Goal: Information Seeking & Learning: Learn about a topic

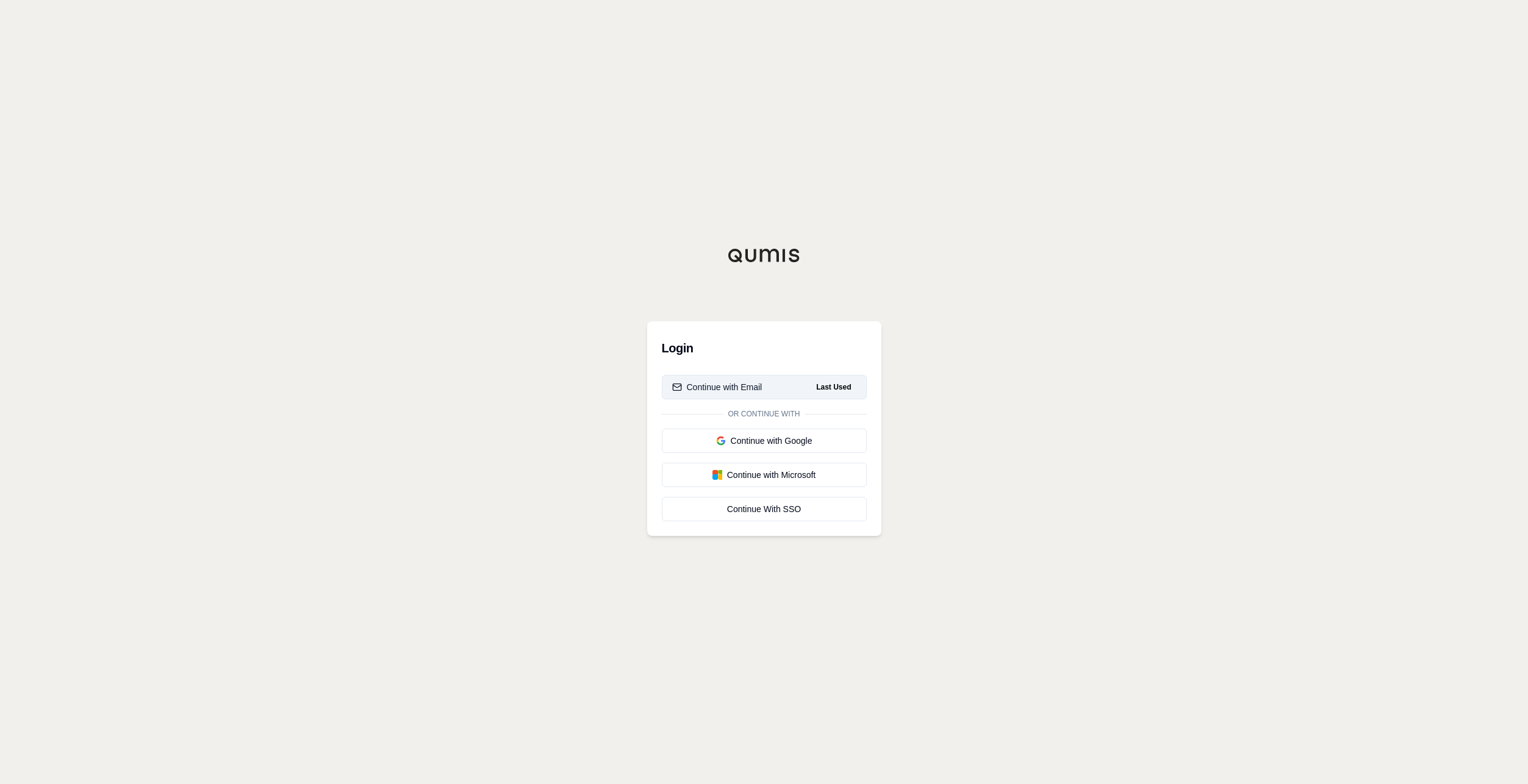
click at [713, 388] on div "Continue with Email" at bounding box center [718, 387] width 90 height 12
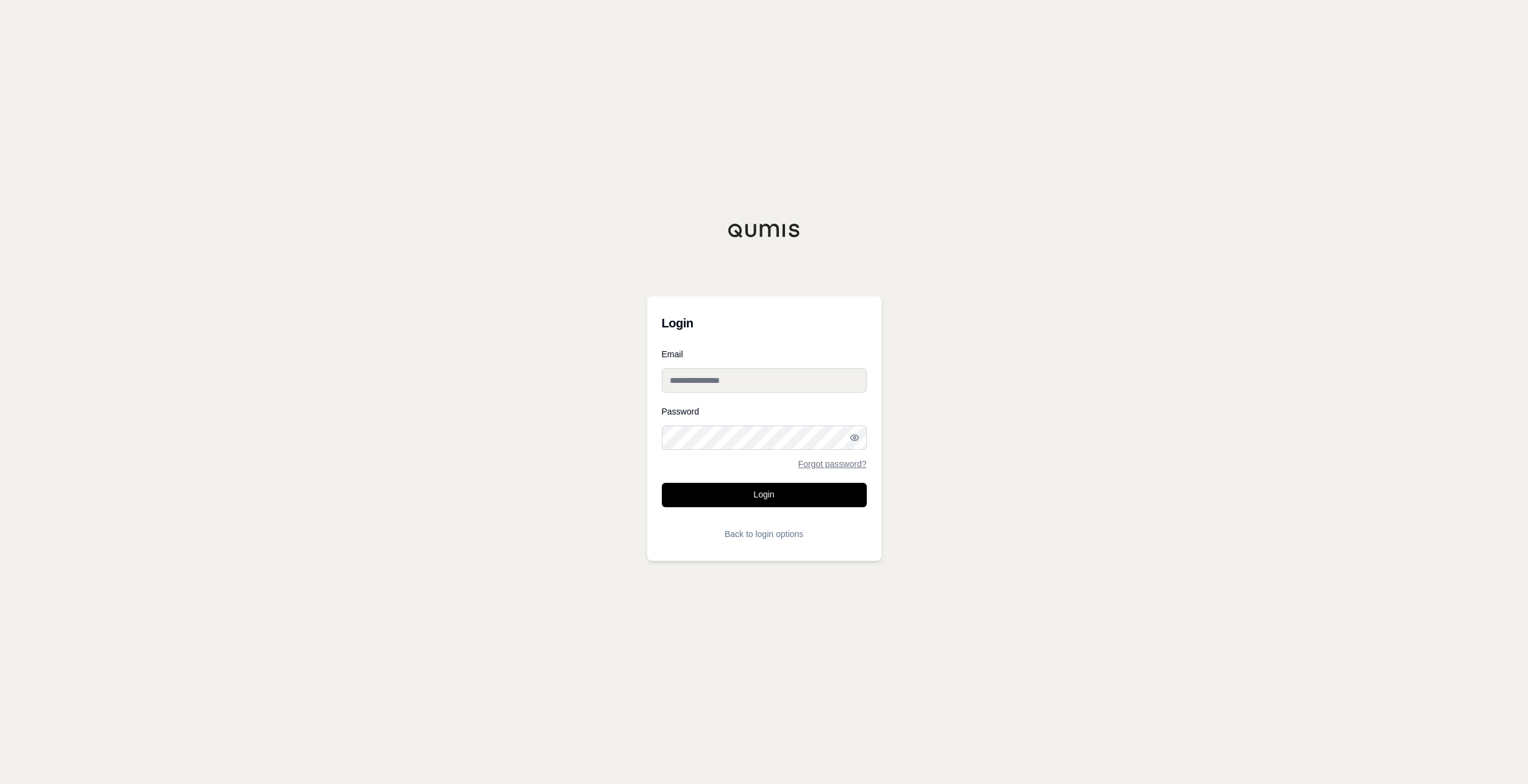
type input "**********"
click at [755, 381] on input "**********" at bounding box center [764, 380] width 205 height 24
click at [913, 335] on div "**********" at bounding box center [764, 392] width 1528 height 784
click at [779, 498] on button "Login" at bounding box center [764, 495] width 205 height 24
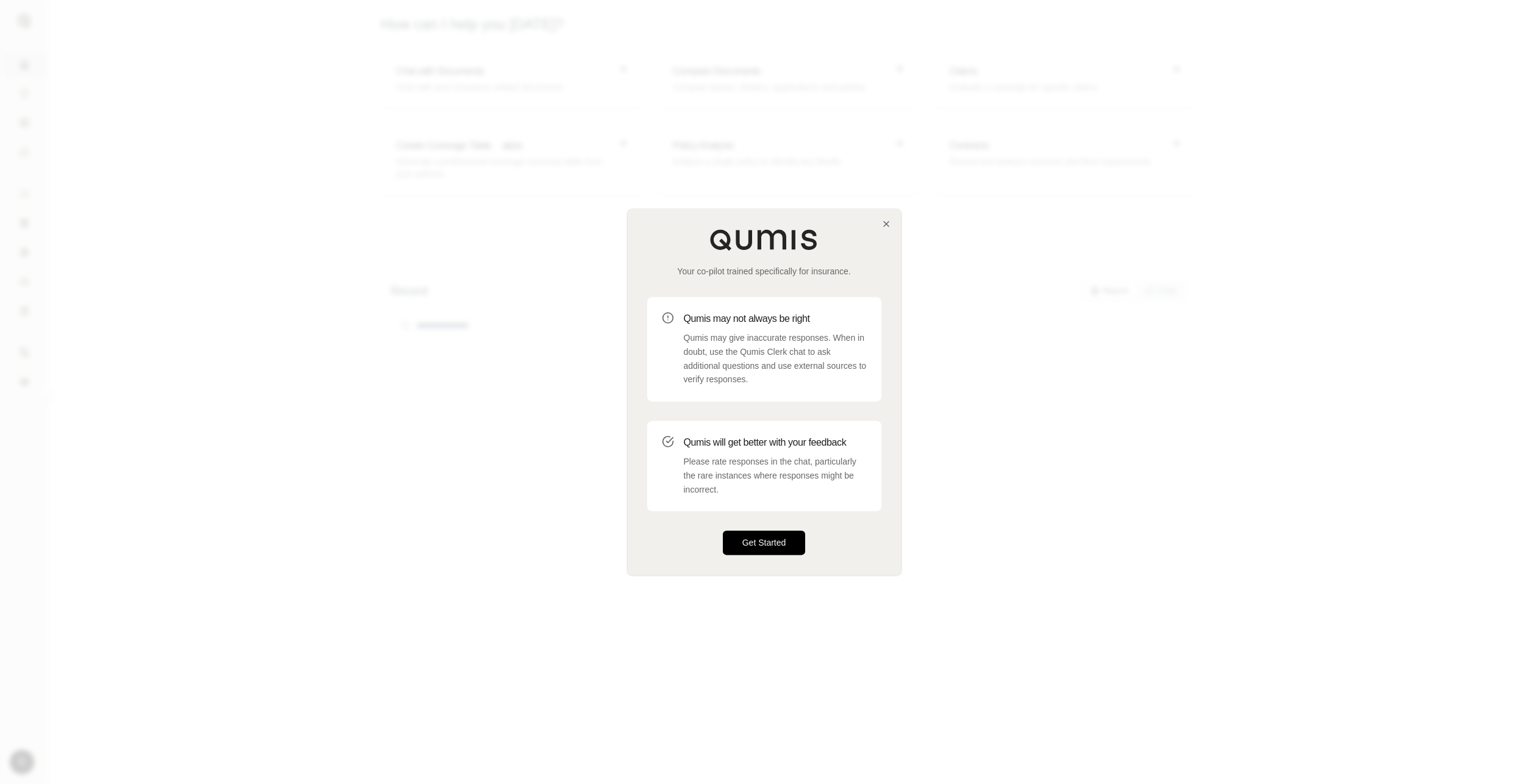
click at [759, 542] on button "Get Started" at bounding box center [764, 544] width 83 height 24
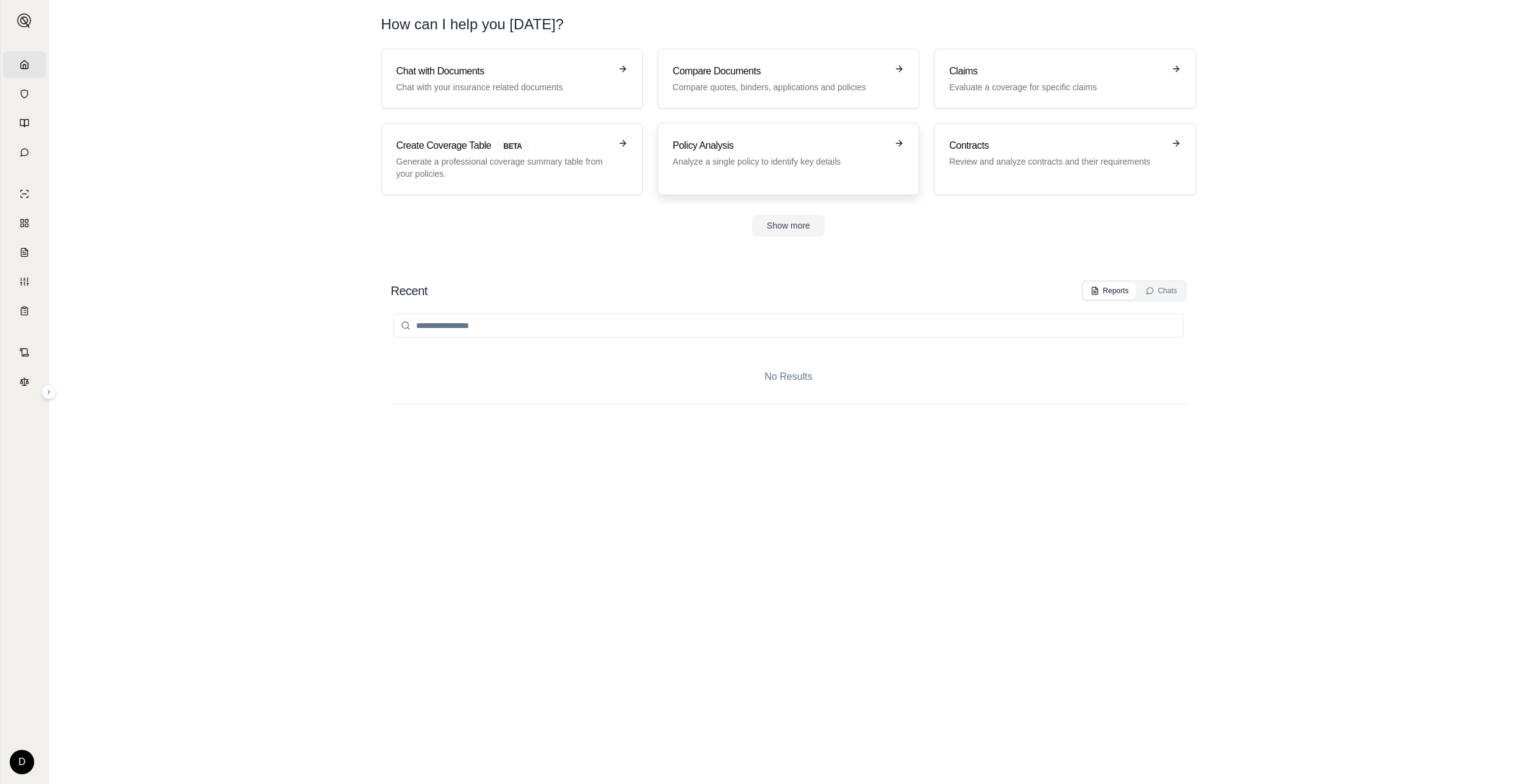
click at [763, 154] on div "Policy Analysis Analyze a single policy to identify key details" at bounding box center [779, 152] width 214 height 29
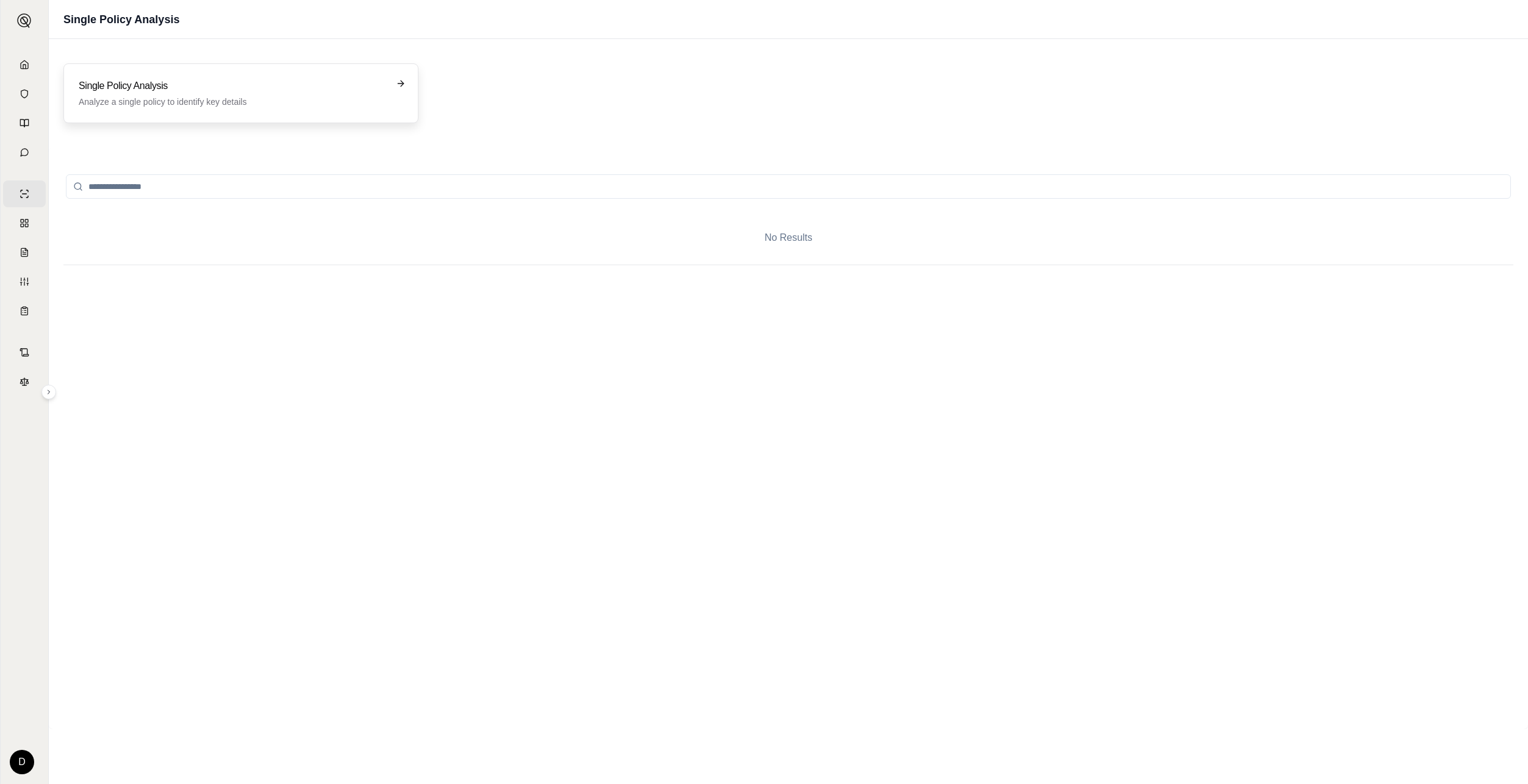
click at [394, 97] on div "Single Policy Analysis Analyze a single policy to identify key details" at bounding box center [241, 93] width 325 height 29
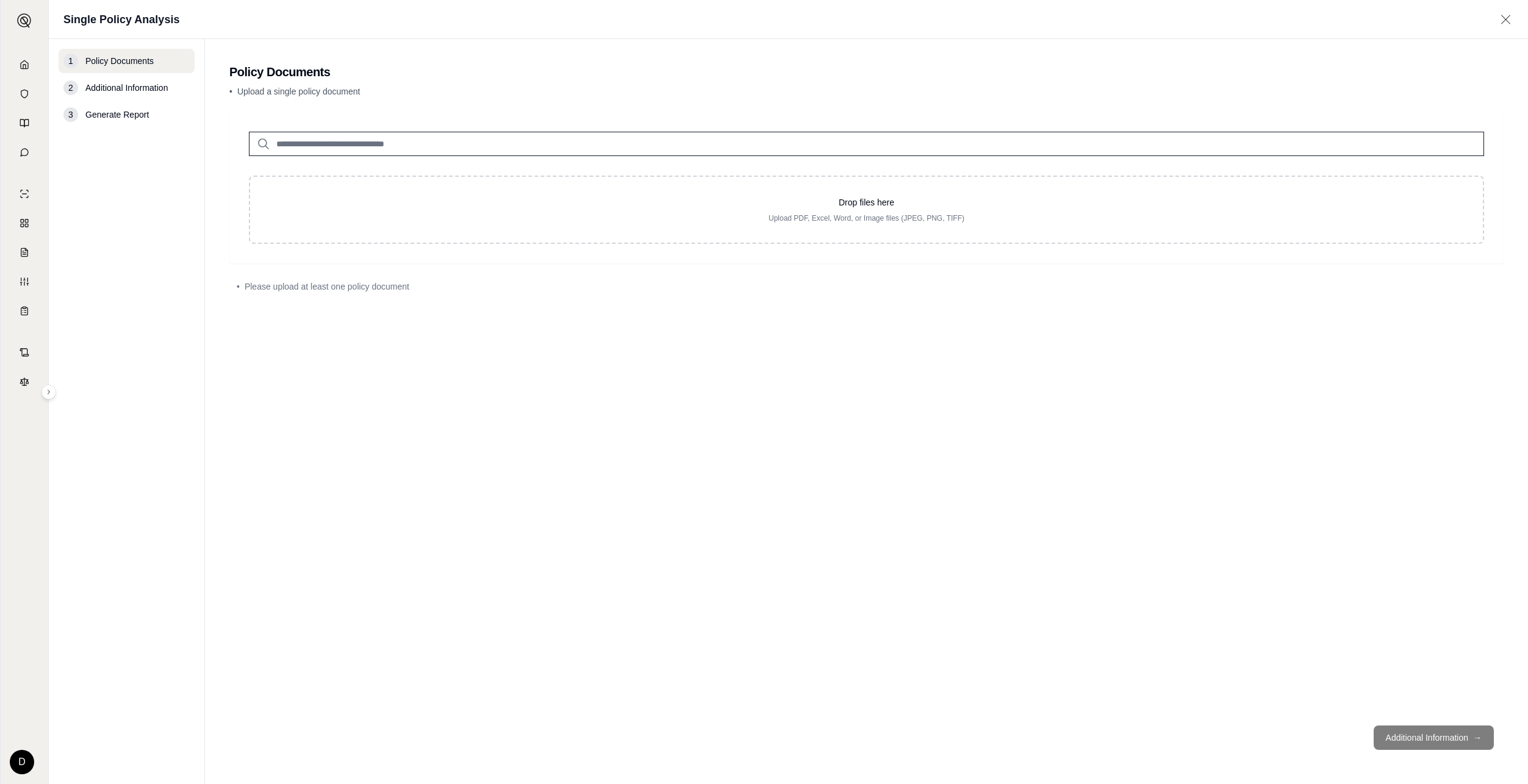
click at [146, 85] on span "Additional Information" at bounding box center [127, 87] width 83 height 12
click at [131, 54] on div "1 Policy Documents" at bounding box center [126, 61] width 136 height 24
click at [518, 361] on div "Drop files here Upload PDF, Excel, Word, or Image files (JPEG, PNG, TIFF) • Ple…" at bounding box center [866, 414] width 1274 height 604
click at [1506, 20] on icon at bounding box center [1505, 19] width 15 height 12
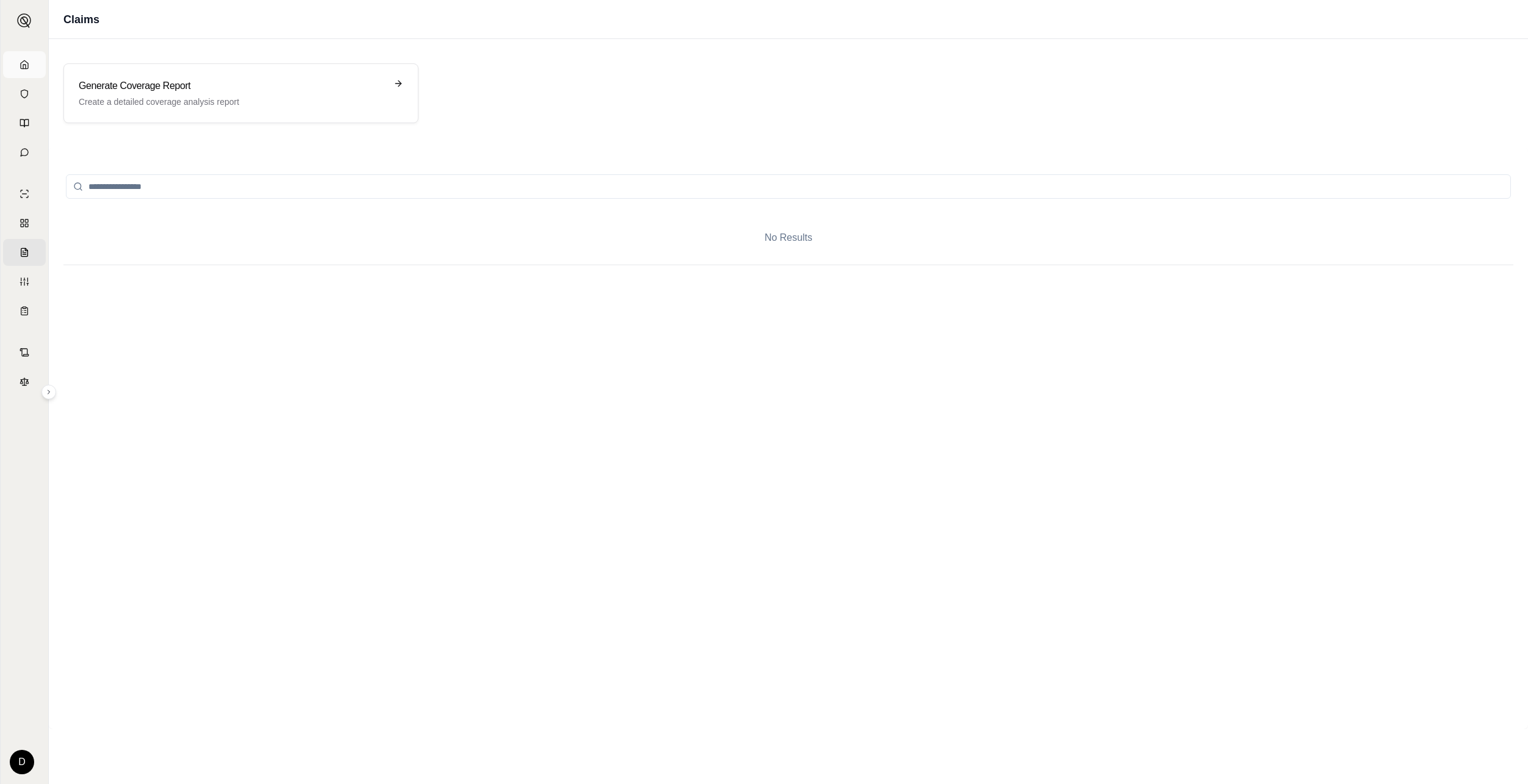
click at [21, 69] on icon at bounding box center [24, 64] width 8 height 8
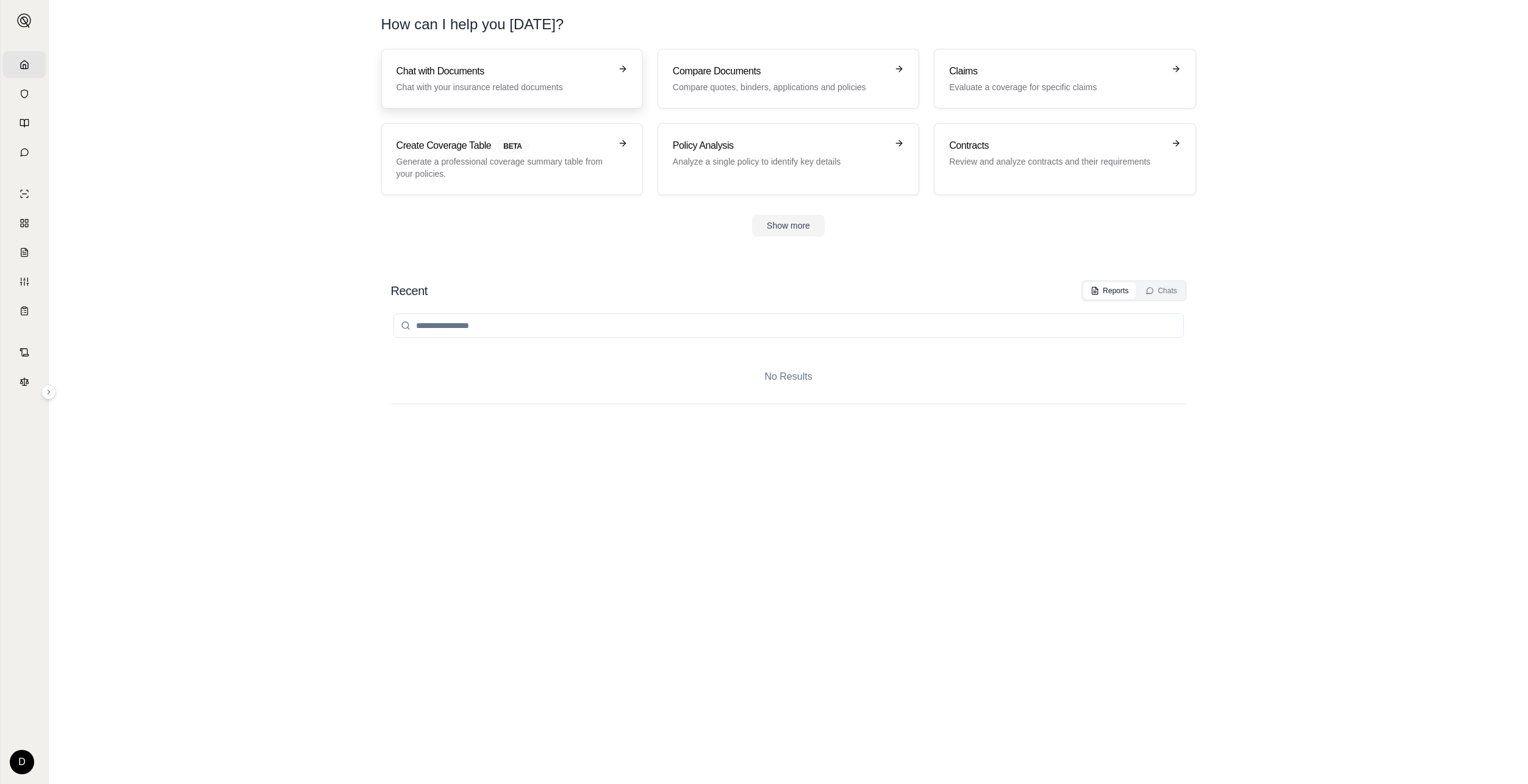
click at [464, 79] on div "Chat with Documents Chat with your insurance related documents" at bounding box center [503, 78] width 214 height 29
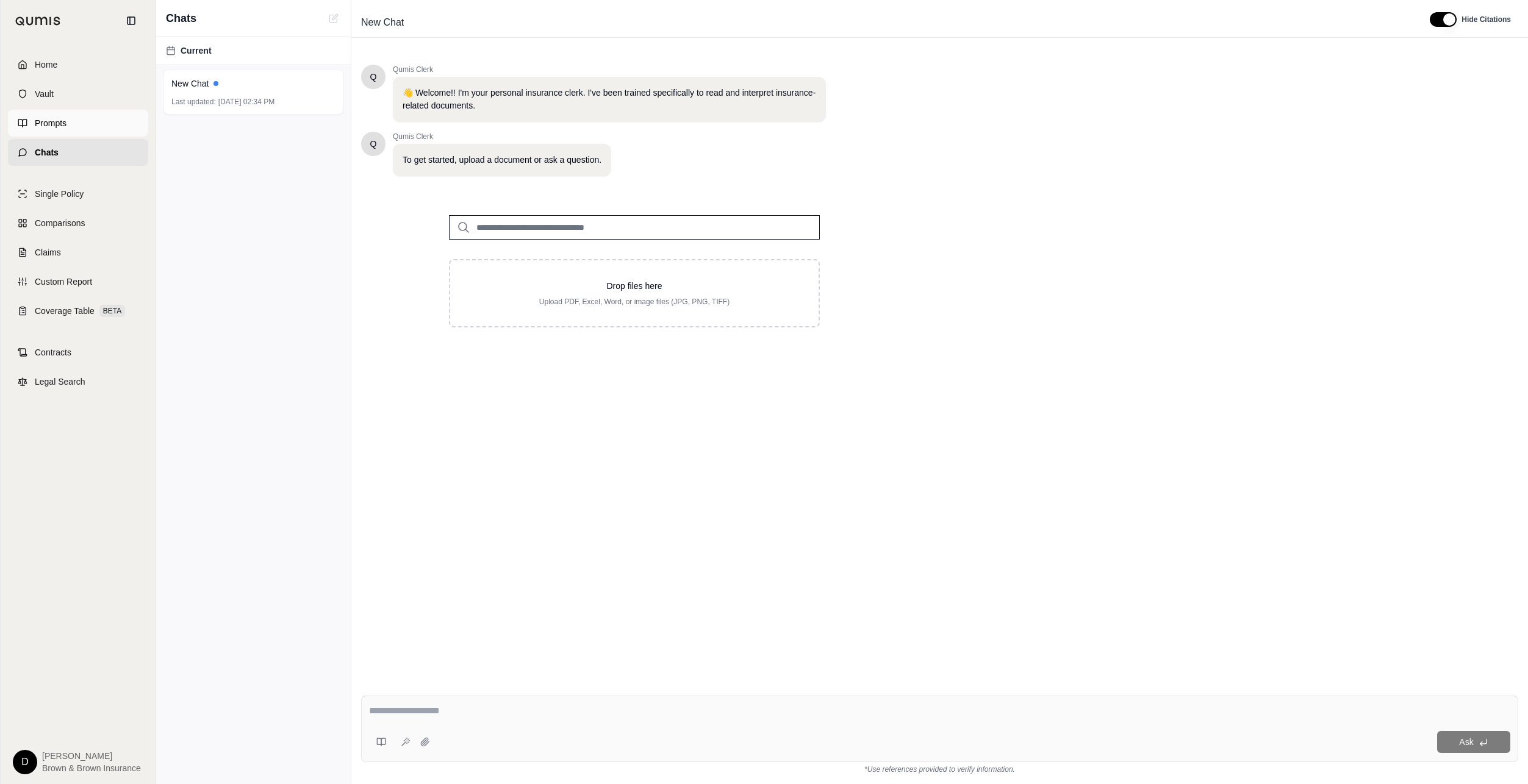
click at [52, 131] on link "Prompts" at bounding box center [77, 123] width 140 height 27
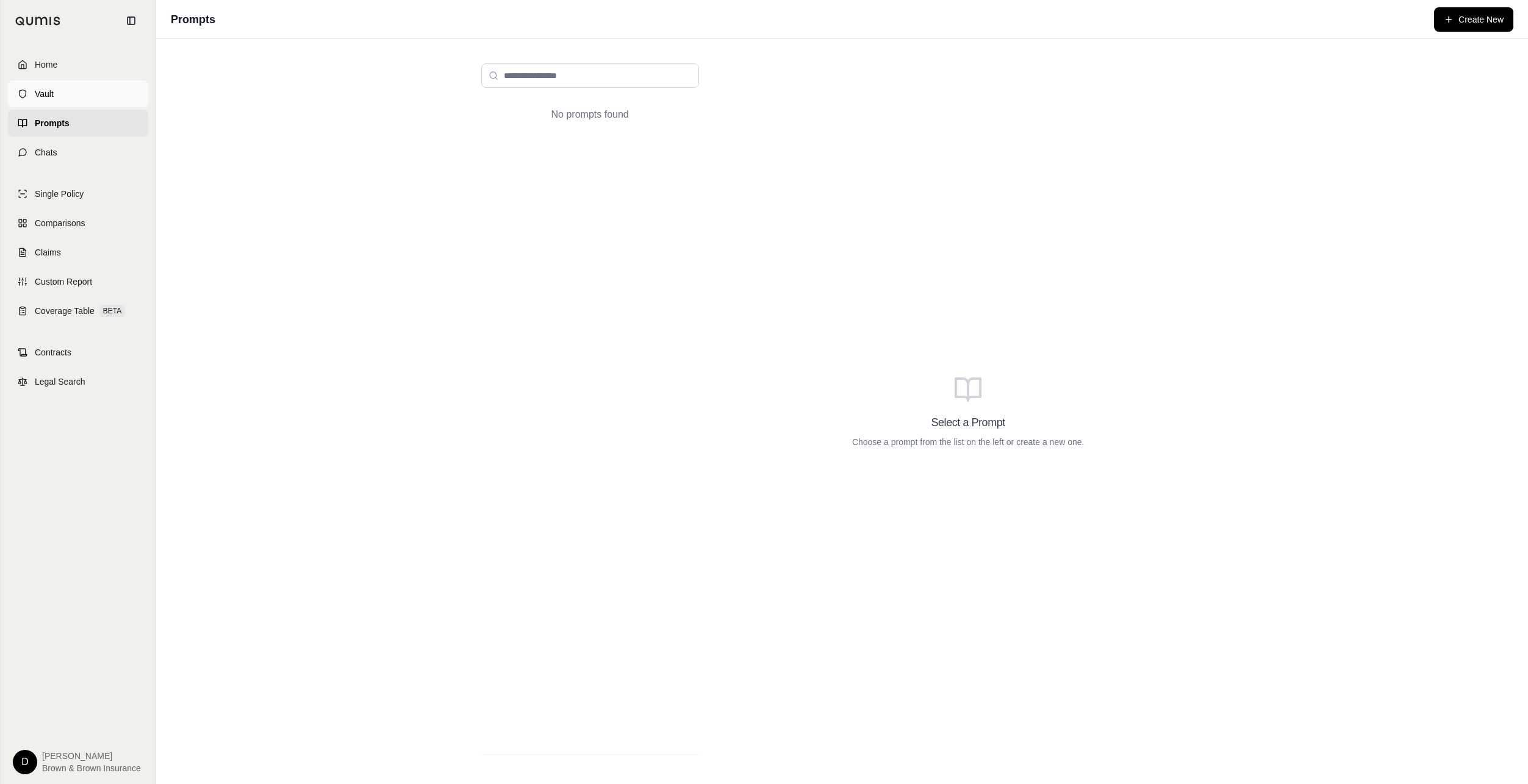
click at [19, 99] on link "Vault" at bounding box center [77, 94] width 140 height 27
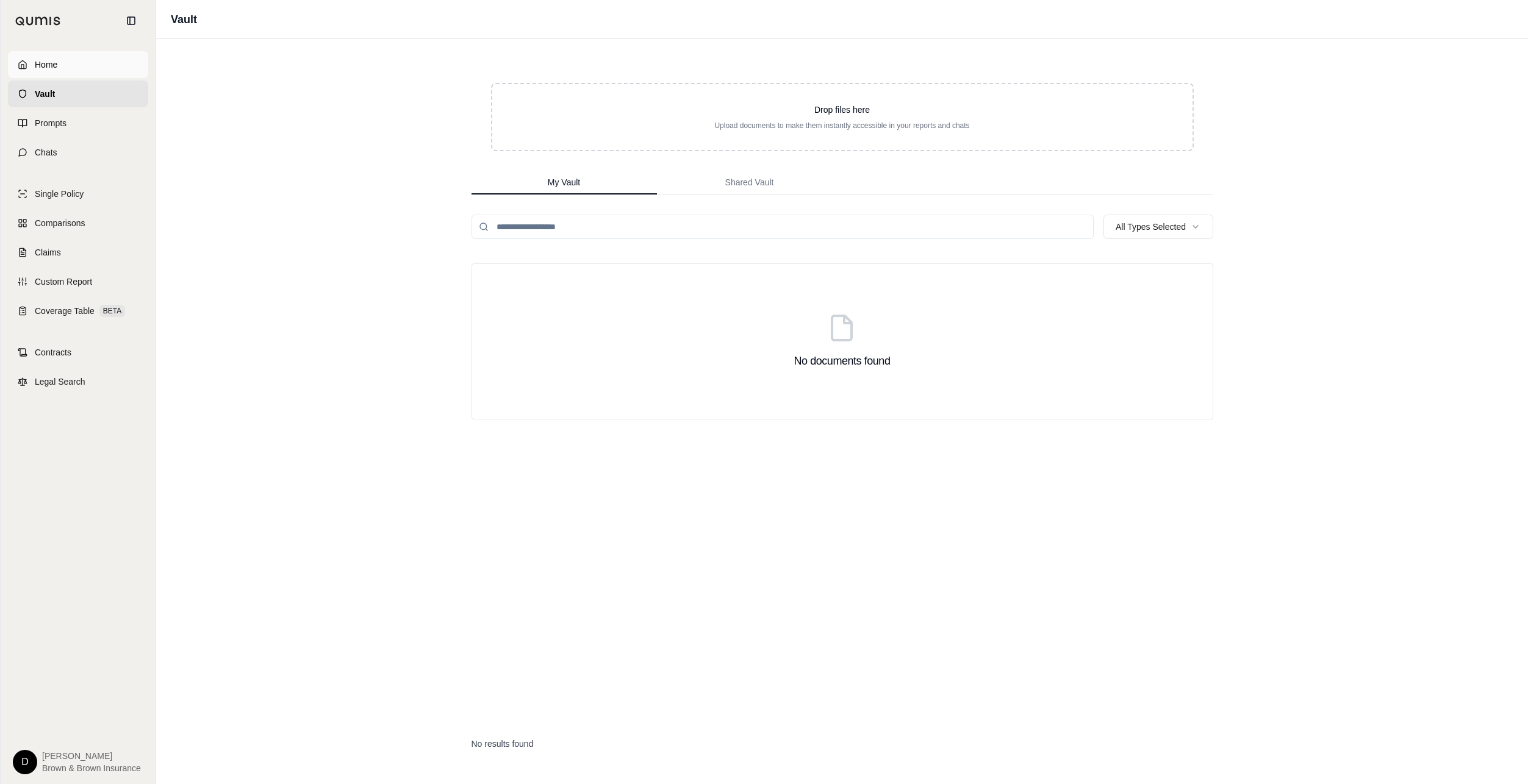
click at [87, 73] on link "Home" at bounding box center [77, 65] width 140 height 27
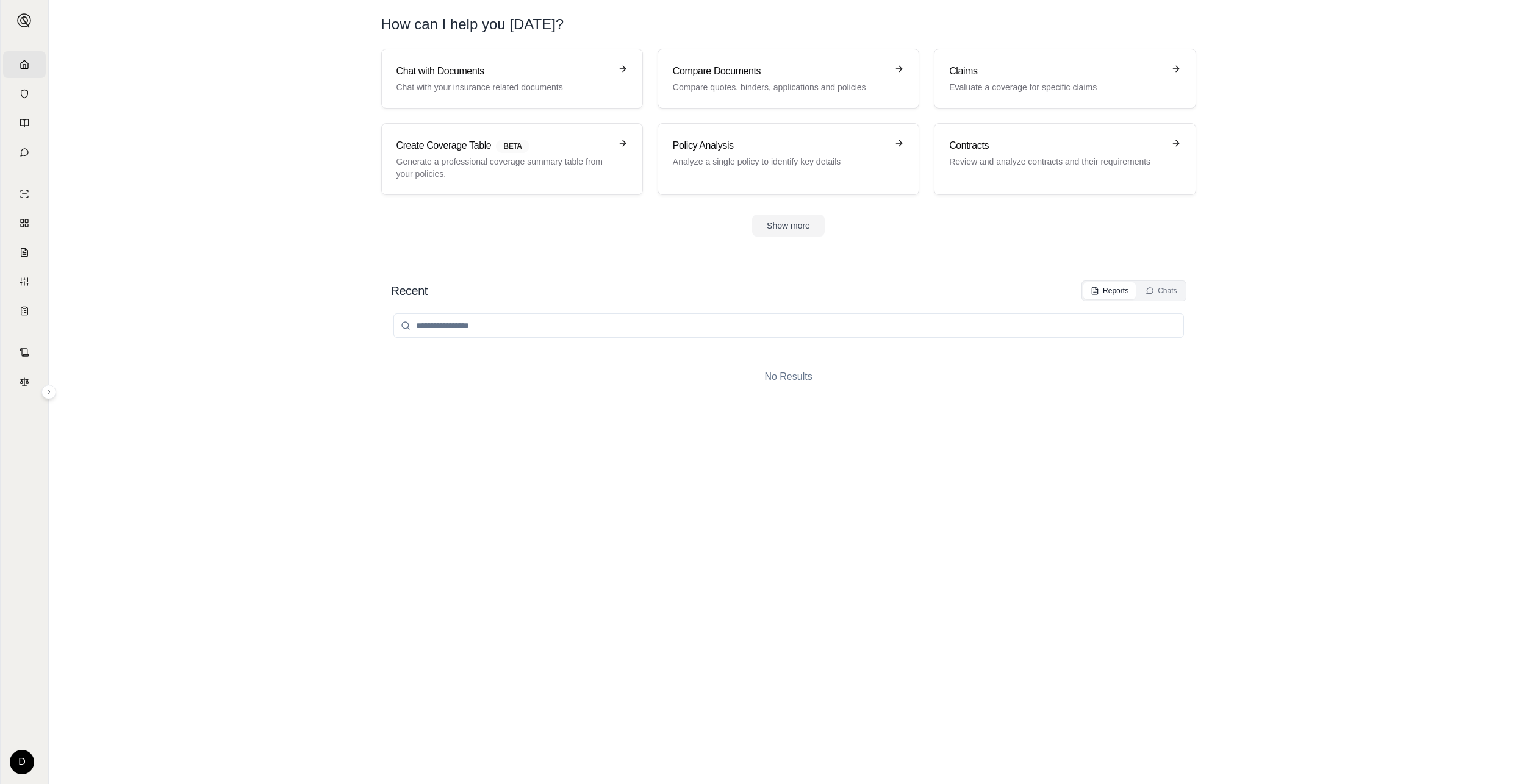
click at [25, 756] on html "Home Vault Prompts Chats Single Policy Comparisons Claims Custom Report Coverag…" at bounding box center [764, 392] width 1528 height 784
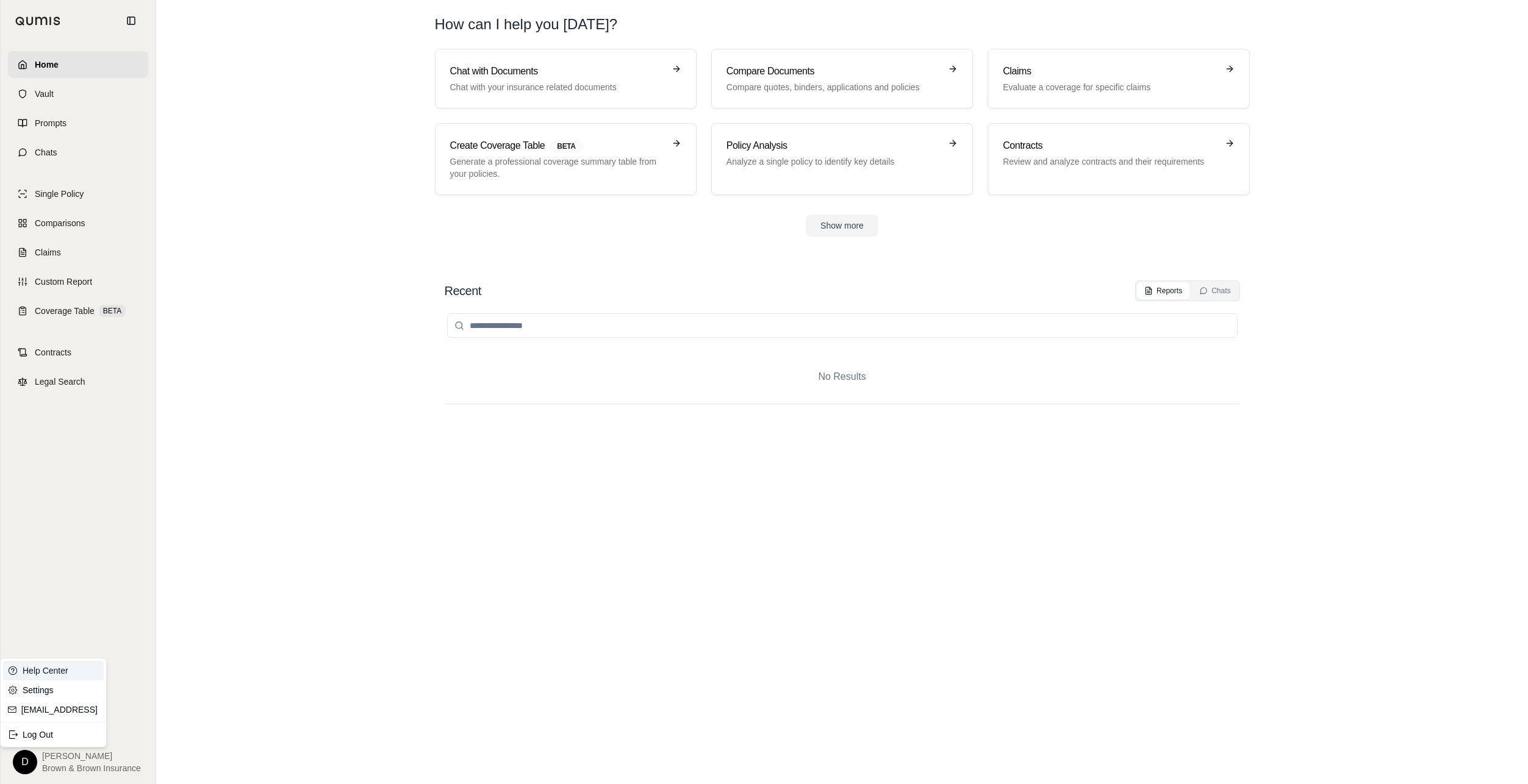
click at [77, 669] on link "Help Center" at bounding box center [53, 670] width 100 height 20
